Goal: Task Accomplishment & Management: Manage account settings

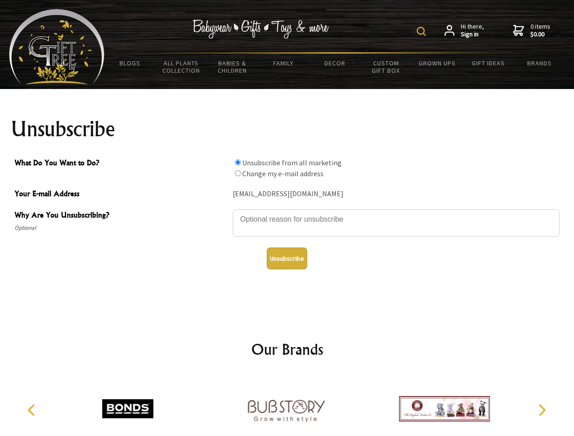
click at [422, 31] on img at bounding box center [420, 31] width 9 height 9
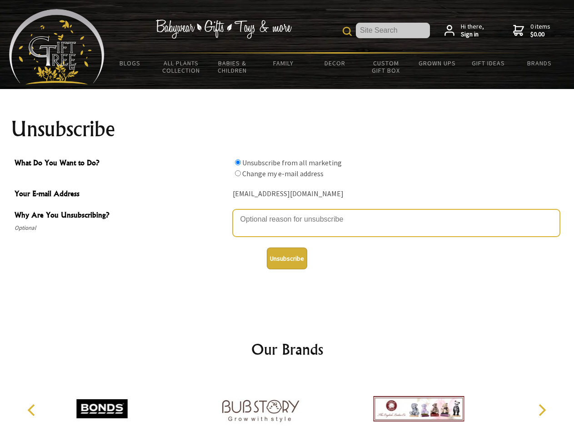
click at [287, 213] on textarea "Why Are You Unsubscribing?" at bounding box center [396, 222] width 327 height 27
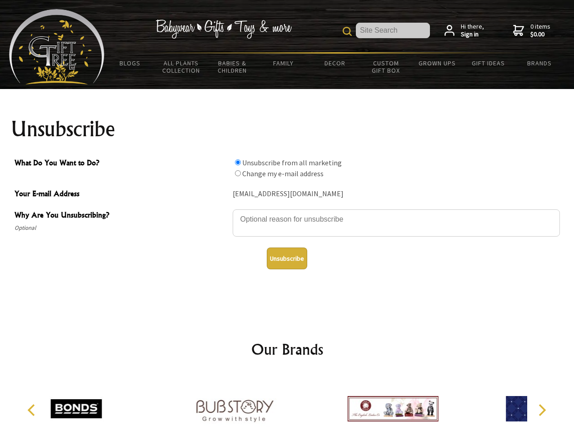
click at [238, 162] on input "What Do You Want to Do?" at bounding box center [238, 162] width 6 height 6
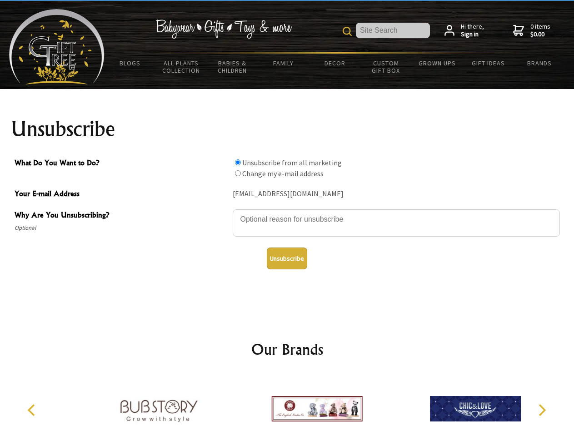
click at [238, 173] on input "What Do You Want to Do?" at bounding box center [238, 173] width 6 height 6
radio input "true"
click at [287, 258] on button "Unsubscribe" at bounding box center [287, 258] width 40 height 22
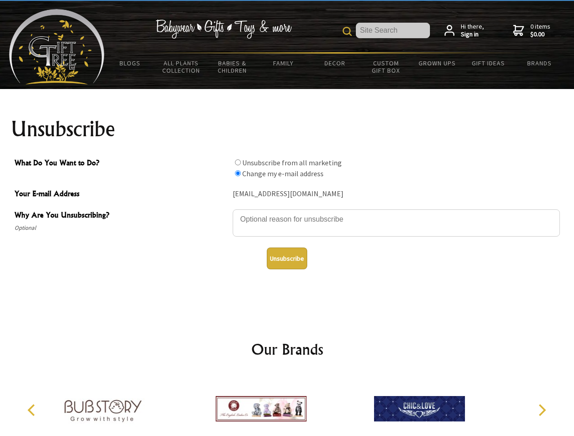
click at [33, 410] on icon "Previous" at bounding box center [32, 410] width 12 height 12
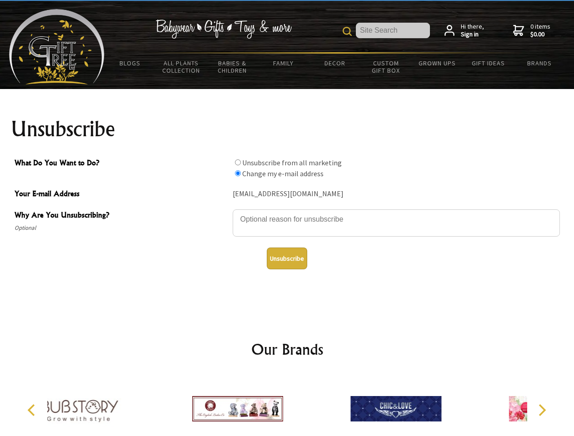
click at [541, 410] on icon "Next" at bounding box center [541, 410] width 12 height 12
